Goal: Task Accomplishment & Management: Manage account settings

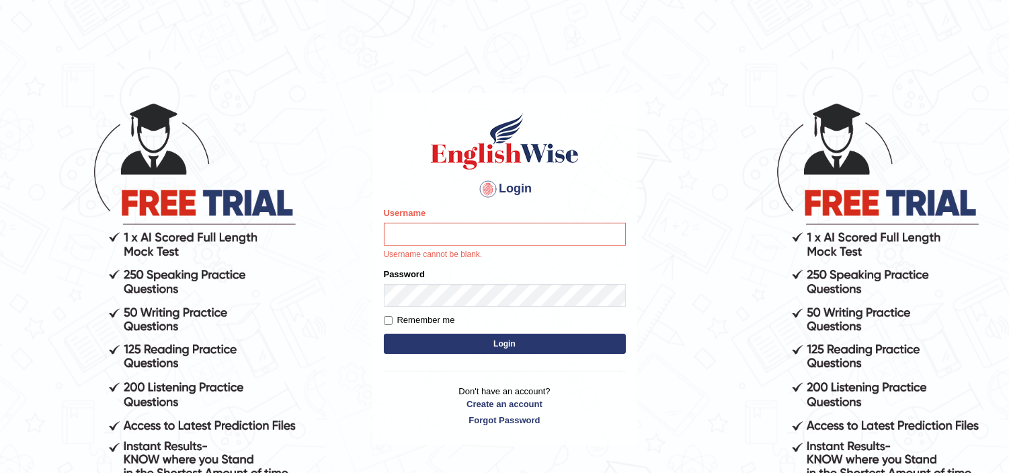
click at [664, 266] on body "Login Please fix the following errors: Username Username cannot be blank. Passw…" at bounding box center [504, 286] width 1009 height 473
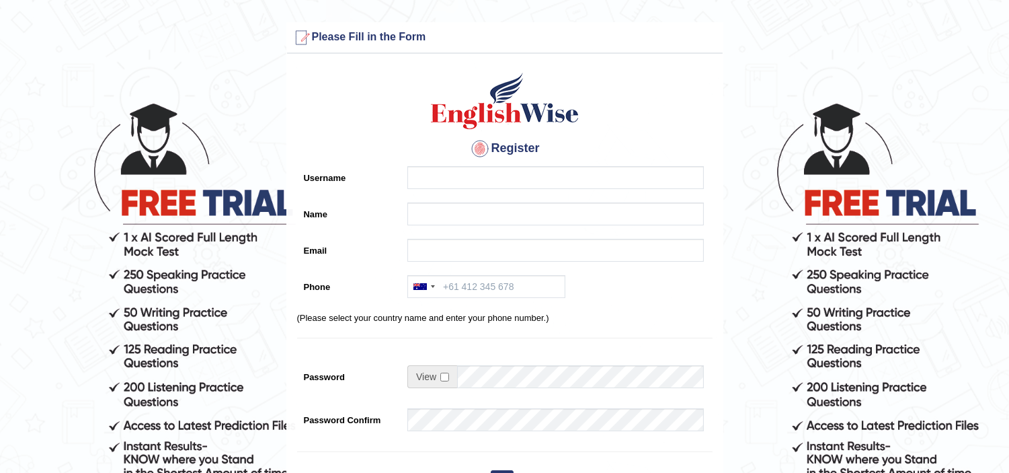
click at [211, 281] on form "Please fix the following errors: Please Fill in the Form Register Username Name…" at bounding box center [504, 377] width 1005 height 711
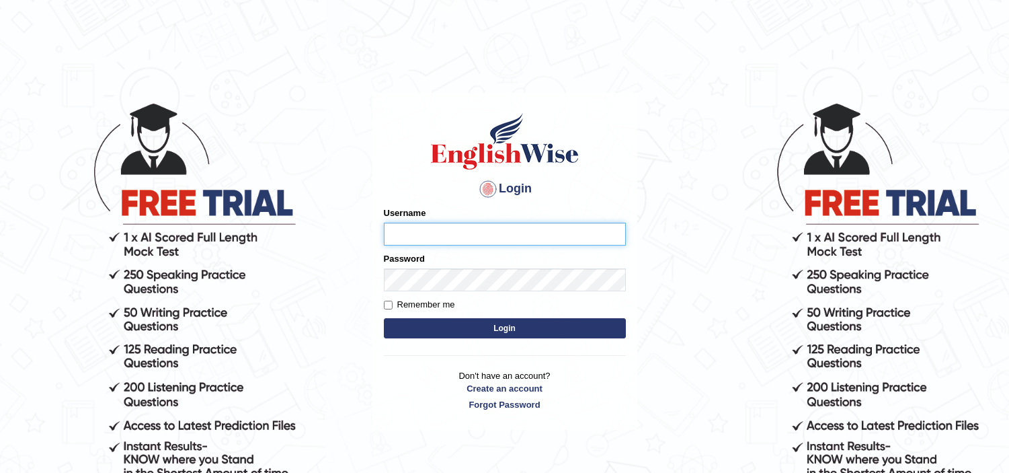
type input "dhanushkakeerthi"
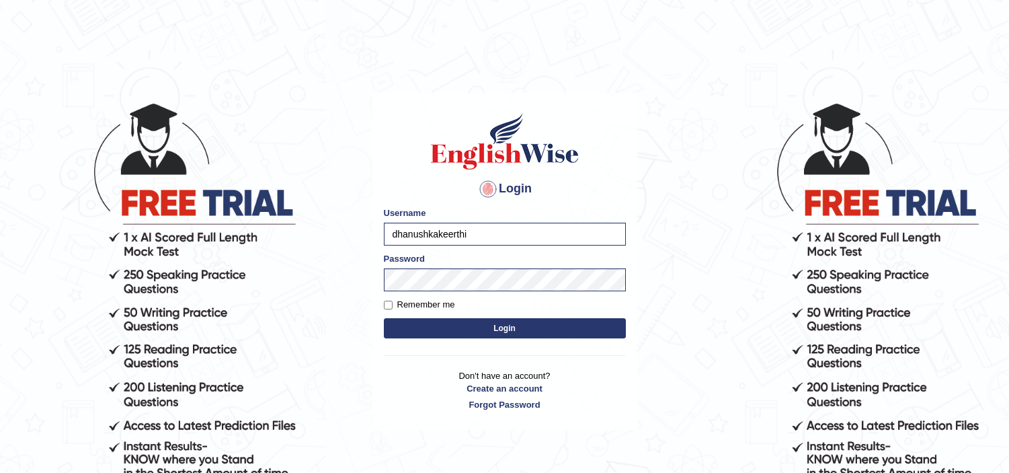
click at [543, 426] on div "Login Please fix the following errors: Username dhanushkakeerthi Password Remem…" at bounding box center [505, 261] width 265 height 337
